Goal: Task Accomplishment & Management: Use online tool/utility

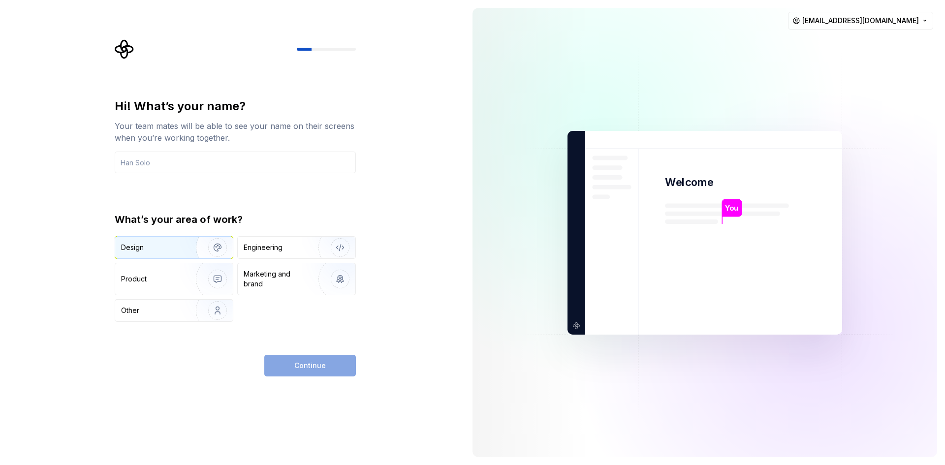
click at [164, 253] on div "Design" at bounding box center [174, 248] width 118 height 22
click at [295, 251] on div "Engineering" at bounding box center [283, 248] width 78 height 10
click at [171, 246] on div "Design" at bounding box center [152, 248] width 62 height 10
click at [216, 246] on img "button" at bounding box center [211, 248] width 63 height 66
click at [322, 366] on div "Continue" at bounding box center [310, 366] width 92 height 22
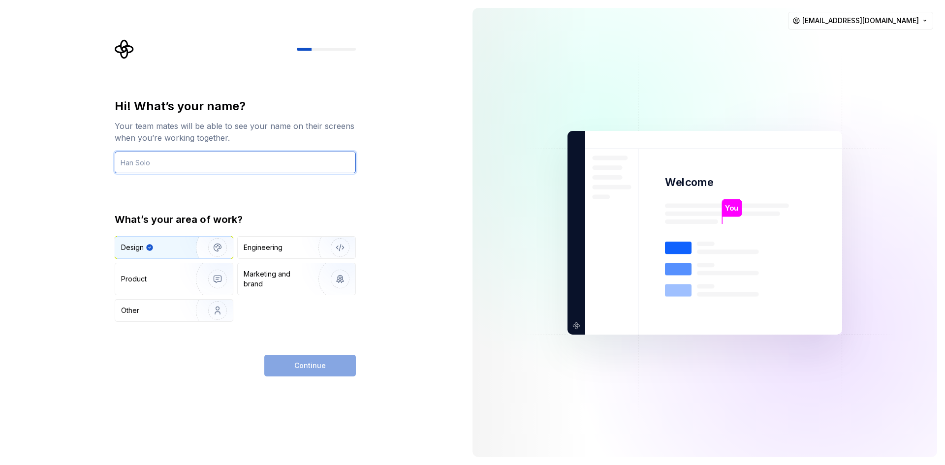
click at [243, 166] on input "text" at bounding box center [235, 163] width 241 height 22
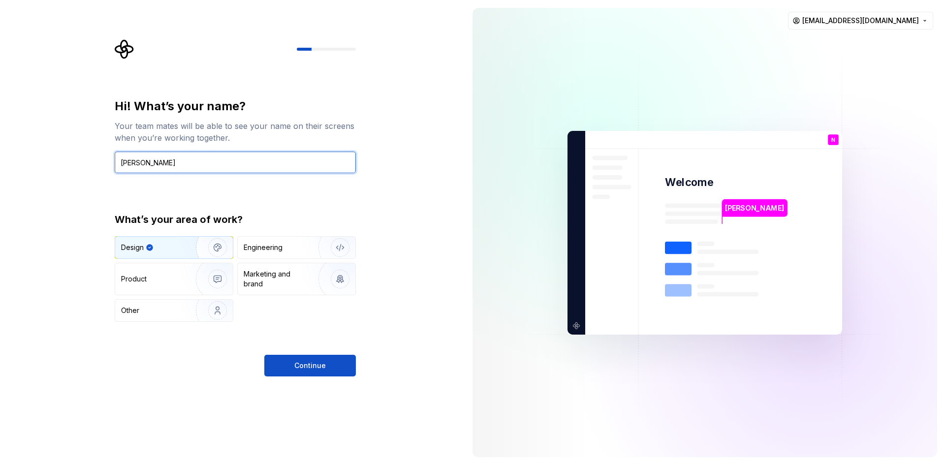
type input "Naimur"
click at [329, 347] on div "Hi! What’s your name? Your team mates will be able to see your name on their sc…" at bounding box center [235, 237] width 241 height 278
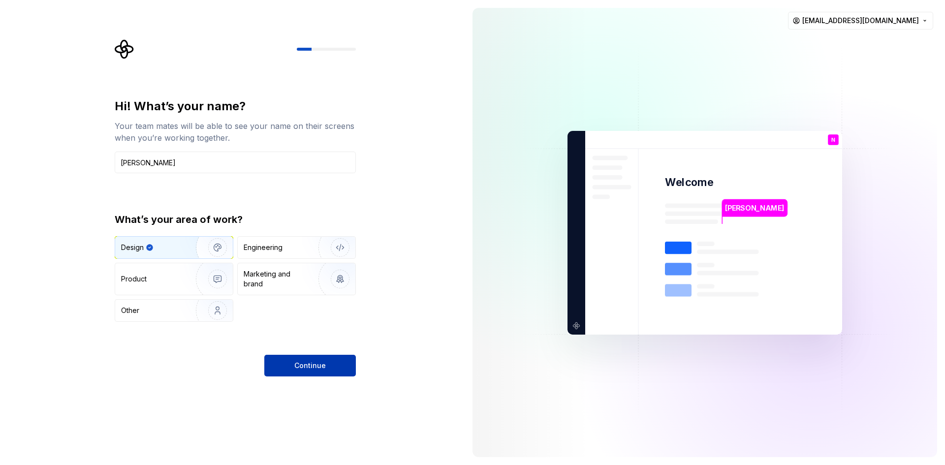
click at [330, 364] on button "Continue" at bounding box center [310, 366] width 92 height 22
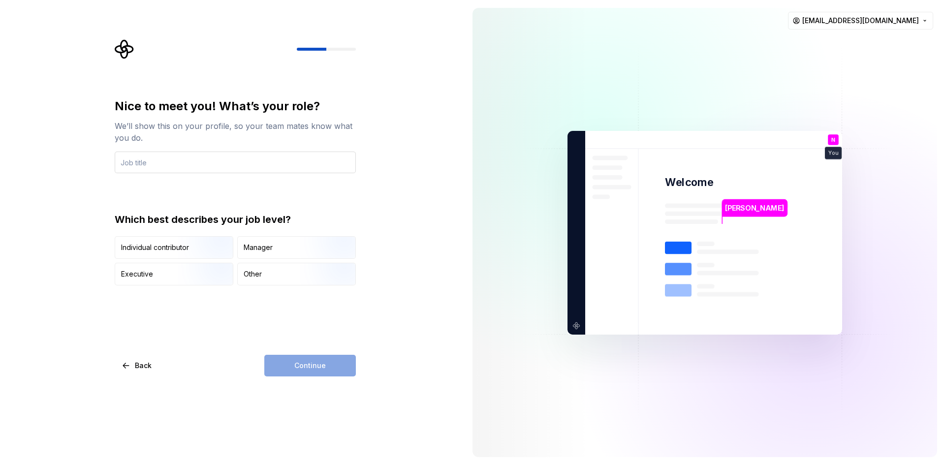
click at [148, 164] on input "text" at bounding box center [235, 163] width 241 height 22
type input "UI UX designer"
click at [184, 278] on img "button" at bounding box center [209, 286] width 63 height 66
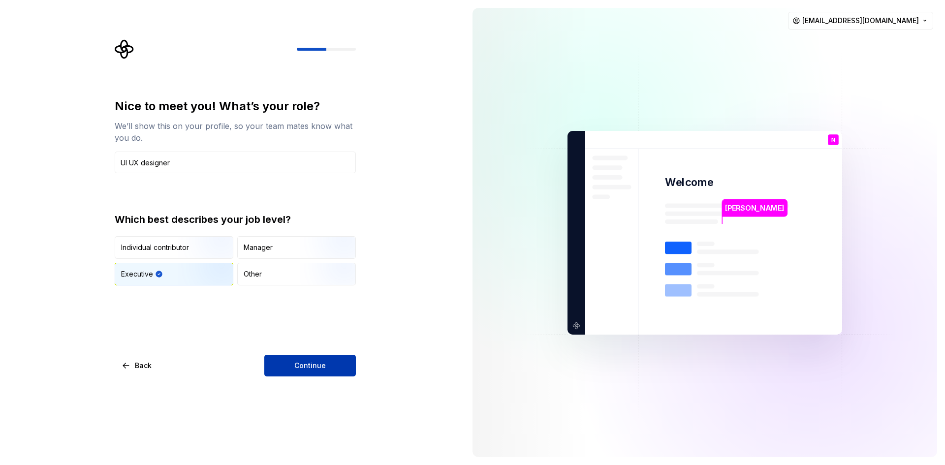
click at [320, 361] on span "Continue" at bounding box center [309, 366] width 31 height 10
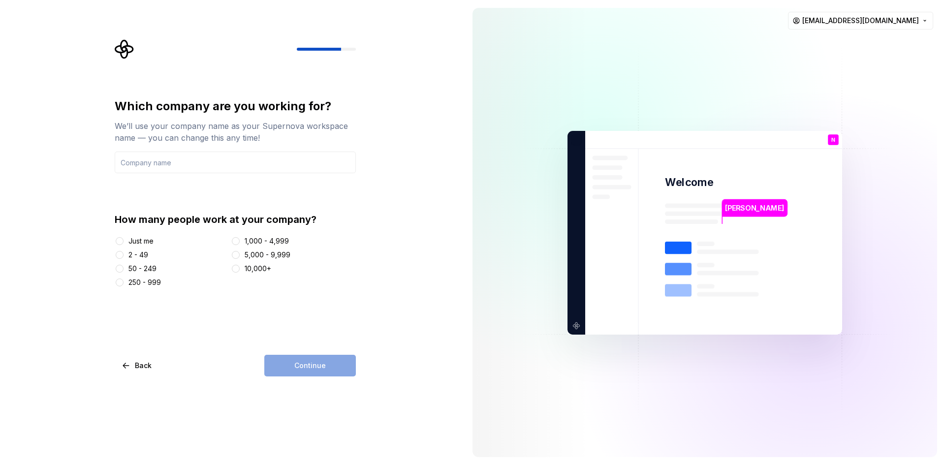
click at [137, 241] on div "Just me" at bounding box center [140, 241] width 25 height 10
click at [124, 241] on button "Just me" at bounding box center [120, 241] width 8 height 8
click at [221, 157] on input "text" at bounding box center [235, 163] width 241 height 22
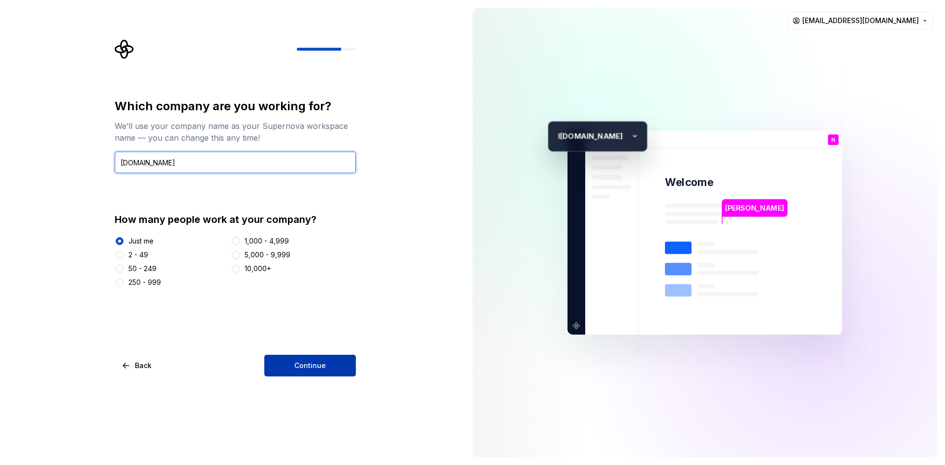
type input "Interactivecares.com"
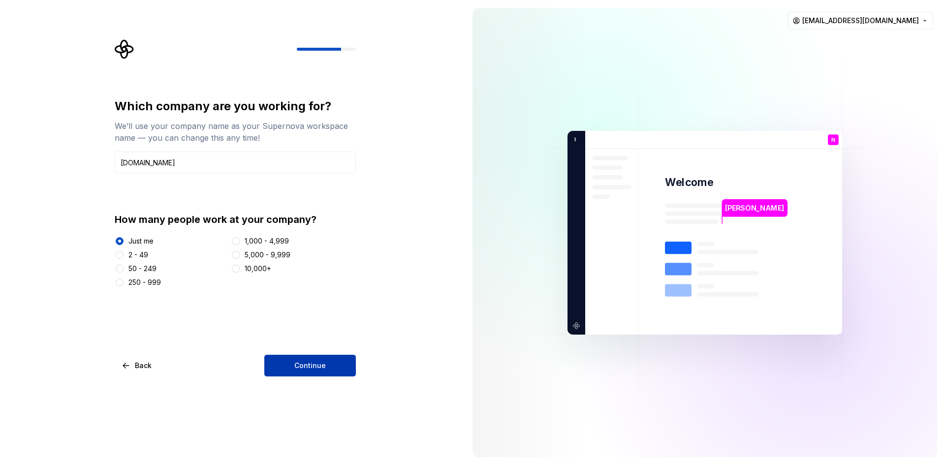
click at [309, 367] on span "Continue" at bounding box center [309, 366] width 31 height 10
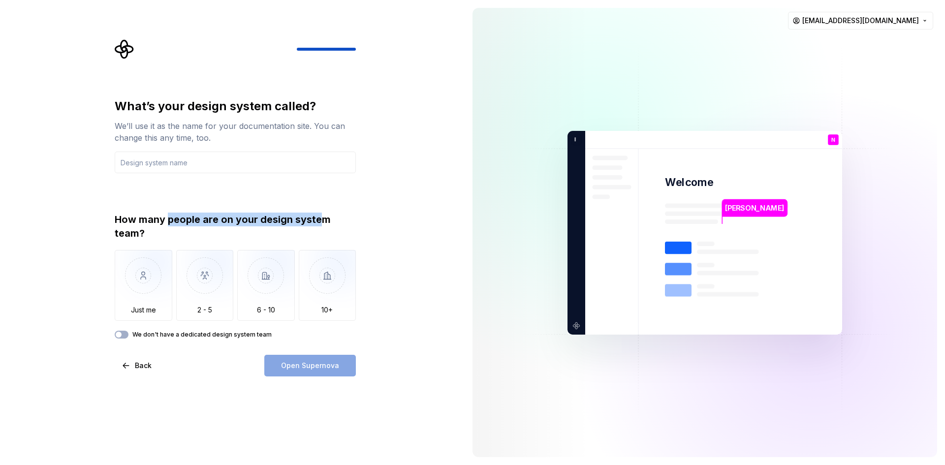
drag, startPoint x: 170, startPoint y: 224, endPoint x: 325, endPoint y: 225, distance: 155.0
click at [325, 225] on div "How many people are on your design system team?" at bounding box center [235, 227] width 241 height 28
click at [329, 225] on div "How many people are on your design system team?" at bounding box center [235, 227] width 241 height 28
drag, startPoint x: 155, startPoint y: 233, endPoint x: 103, endPoint y: 217, distance: 54.2
click at [104, 217] on div "What’s your design system called? We’ll use it as the name for your documentati…" at bounding box center [232, 232] width 465 height 465
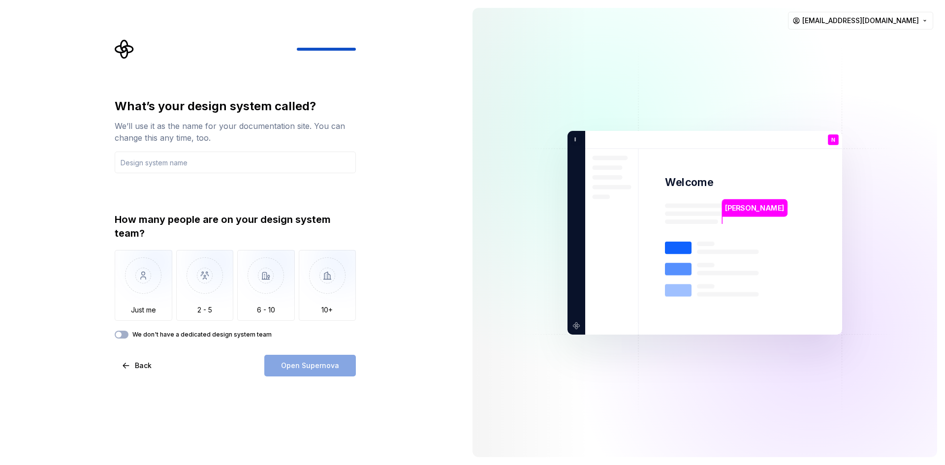
click at [90, 253] on div "What’s your design system called? We’ll use it as the name for your documentati…" at bounding box center [232, 232] width 465 height 465
click at [131, 294] on img "button" at bounding box center [144, 283] width 58 height 66
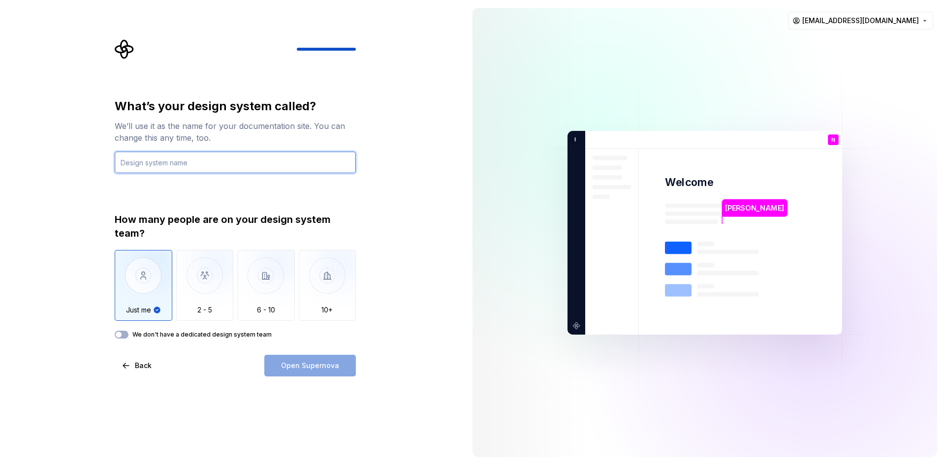
click at [178, 156] on input "text" at bounding box center [235, 163] width 241 height 22
type input "Edtech"
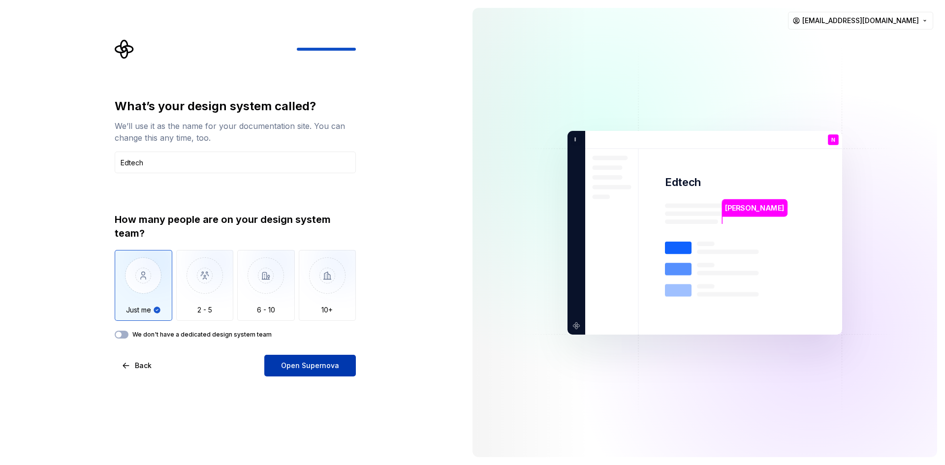
click at [311, 364] on span "Open Supernova" at bounding box center [310, 366] width 58 height 10
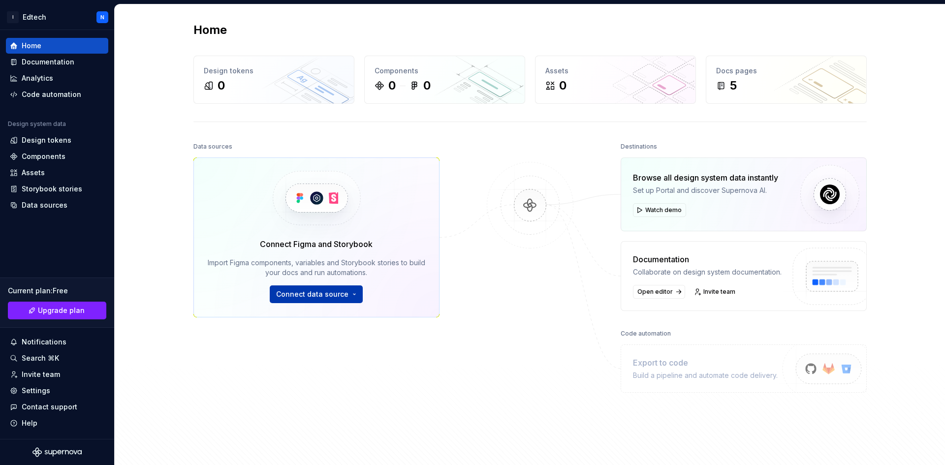
click at [326, 289] on span "Connect data source" at bounding box center [312, 294] width 72 height 10
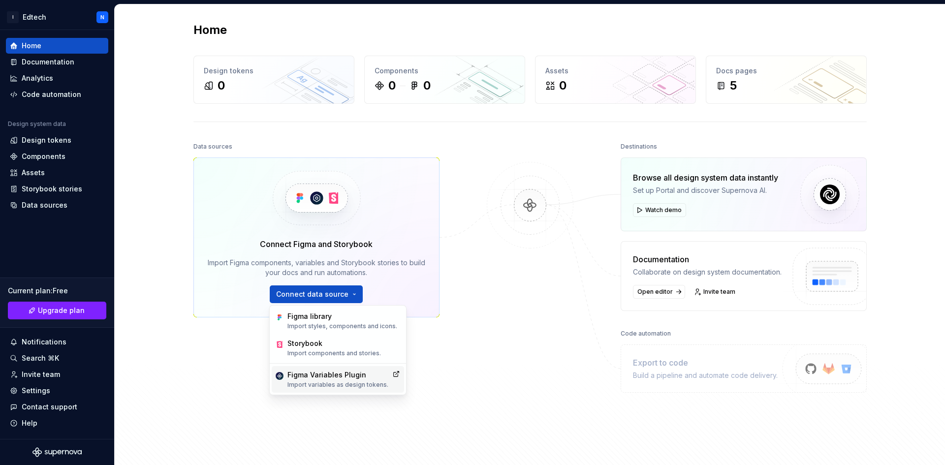
click at [341, 382] on p "Import variables as design tokens." at bounding box center [337, 385] width 101 height 8
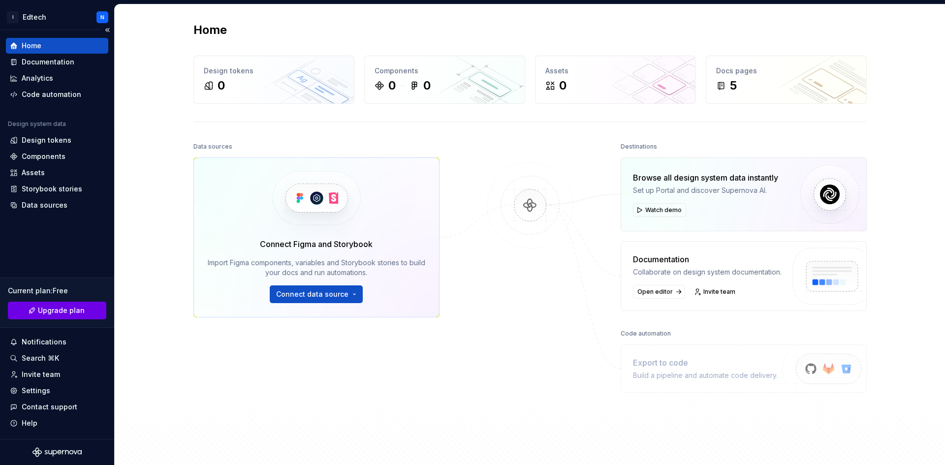
click at [65, 308] on span "Upgrade plan" at bounding box center [61, 311] width 47 height 10
click at [303, 299] on span "Connect data source" at bounding box center [312, 294] width 72 height 10
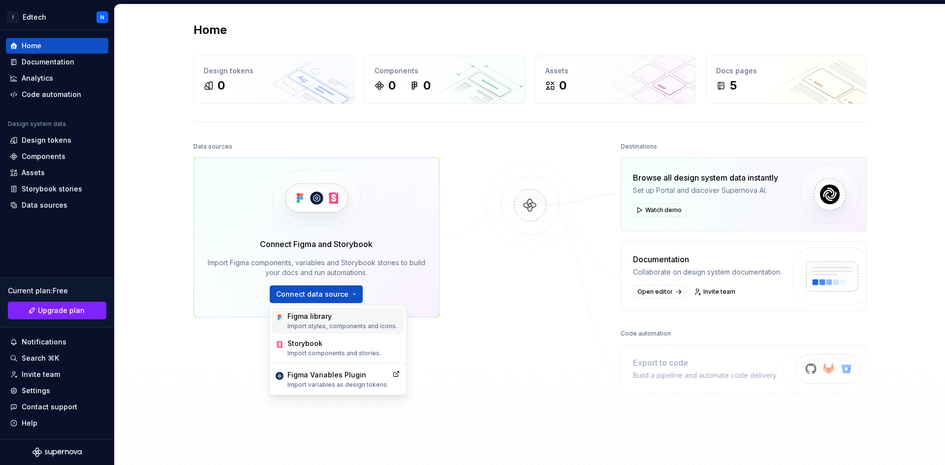
click at [332, 321] on div "Figma library" at bounding box center [342, 317] width 110 height 10
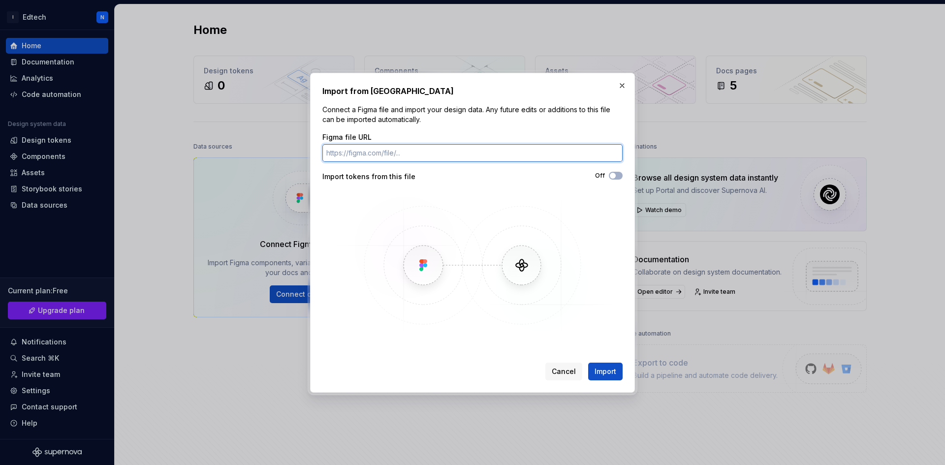
paste input "[URL][DOMAIN_NAME]"
type input "[URL][DOMAIN_NAME]"
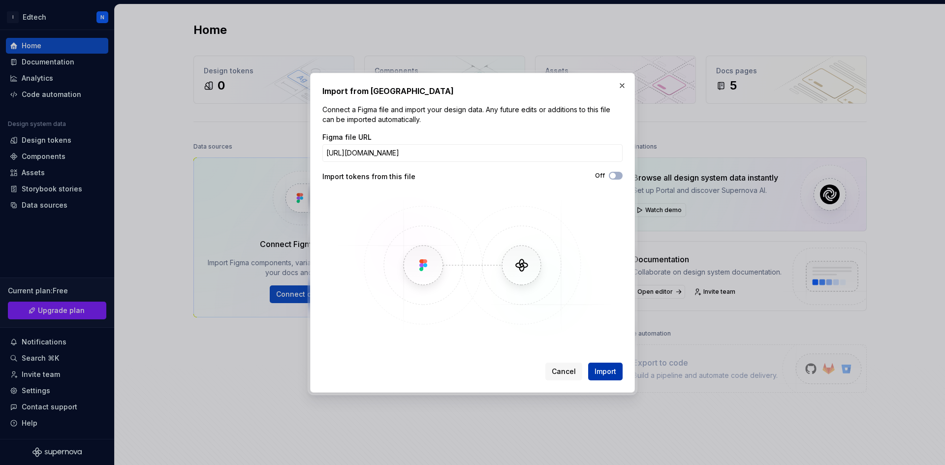
click at [607, 370] on span "Import" at bounding box center [606, 372] width 22 height 10
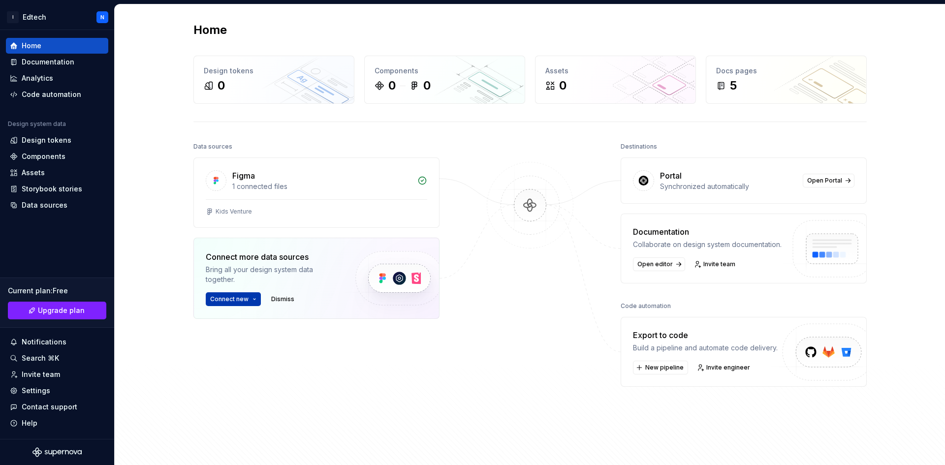
click at [248, 298] on button "Connect new" at bounding box center [233, 299] width 55 height 14
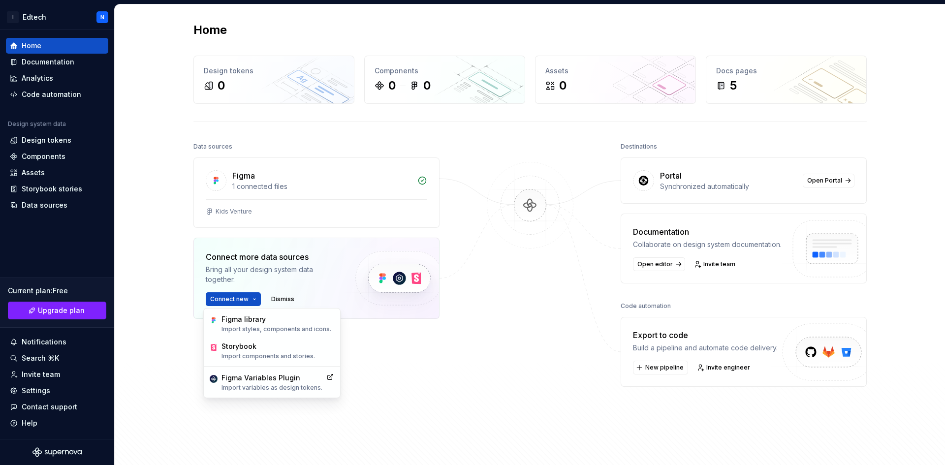
click at [438, 325] on div "Data sources Figma 1 connected files Kids Venture Connect more data sources Bri…" at bounding box center [529, 299] width 673 height 318
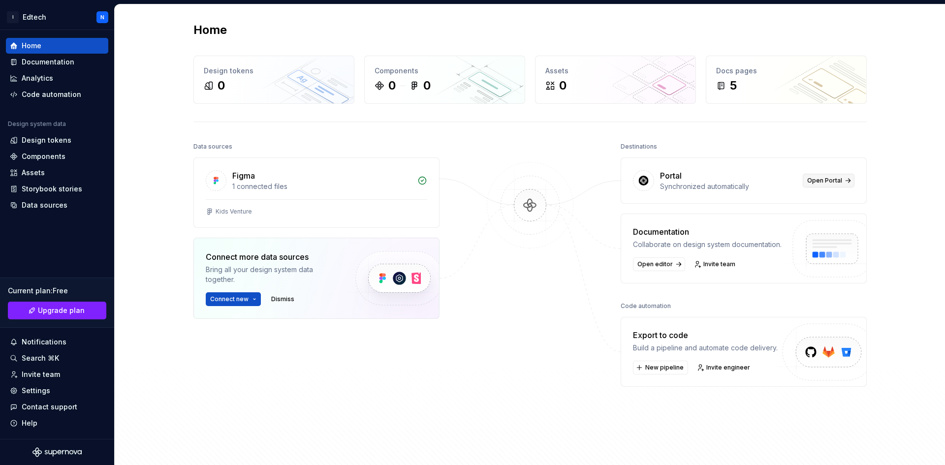
click at [833, 184] on span "Open Portal" at bounding box center [824, 181] width 35 height 8
click at [322, 183] on div "1 connected files" at bounding box center [321, 187] width 179 height 10
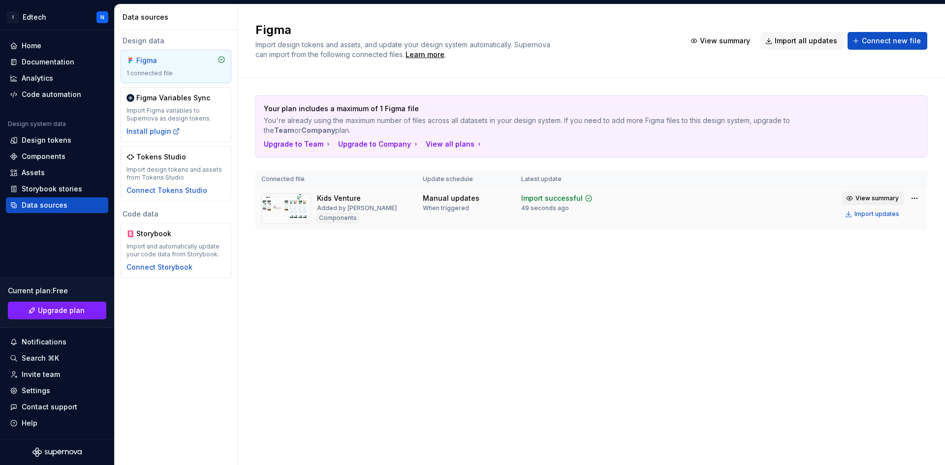
click at [879, 199] on span "View summary" at bounding box center [876, 198] width 43 height 8
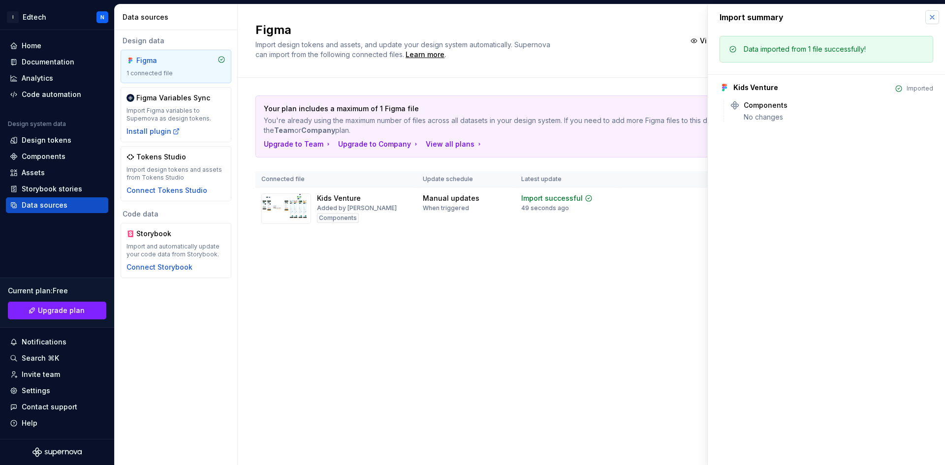
click at [934, 19] on button "button" at bounding box center [932, 17] width 14 height 14
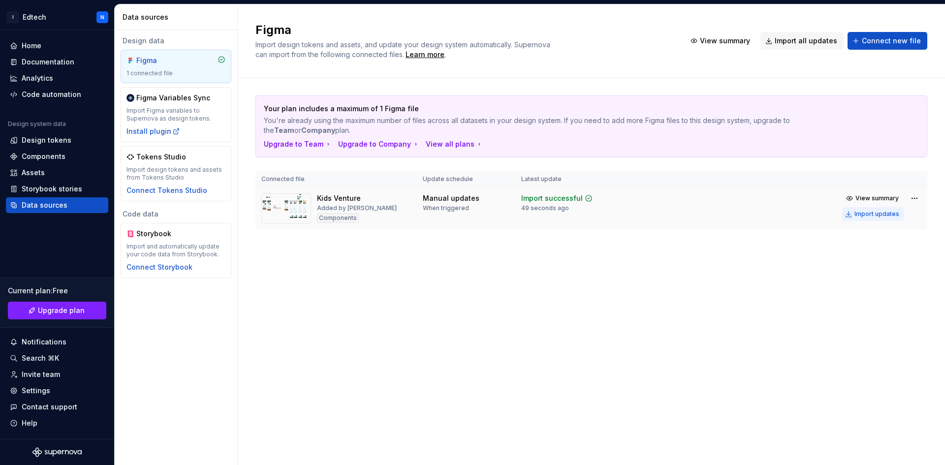
click at [858, 219] on button "Import updates" at bounding box center [873, 214] width 62 height 14
